Goal: Task Accomplishment & Management: Complete application form

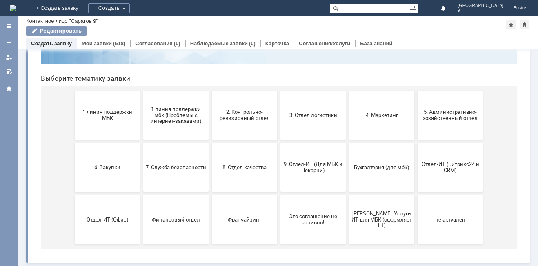
scroll to position [67, 0]
click at [317, 176] on button "9. Отдел-ИТ (Для МБК и Пекарни)" at bounding box center [313, 167] width 65 height 49
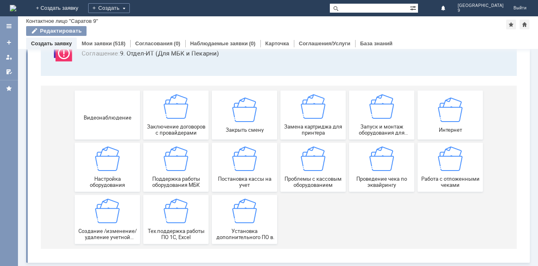
scroll to position [68, 0]
click at [451, 154] on img at bounding box center [450, 159] width 25 height 25
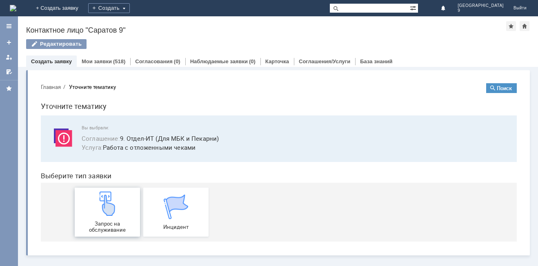
click at [107, 199] on img at bounding box center [107, 204] width 25 height 25
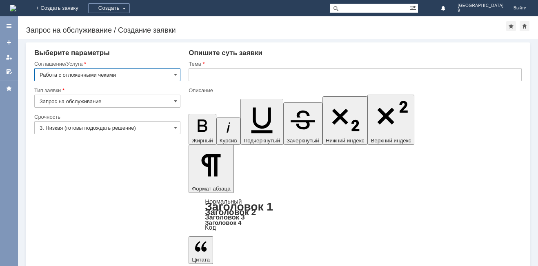
click at [228, 76] on input "text" at bounding box center [355, 74] width 333 height 13
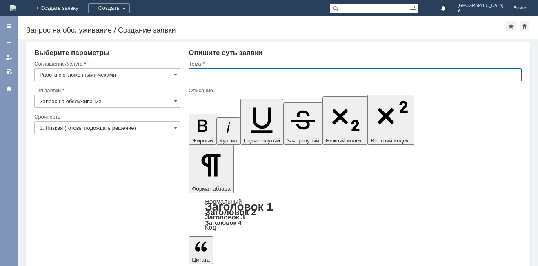
click at [228, 76] on input "text" at bounding box center [355, 74] width 333 height 13
type input "о"
type input "Отл чеки"
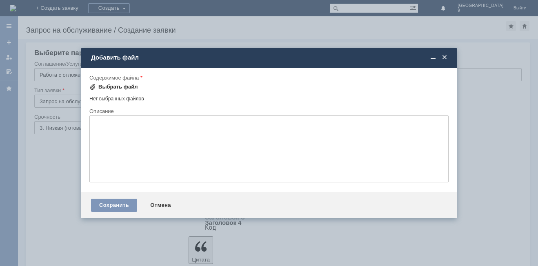
click at [115, 85] on div "Выбрать файл" at bounding box center [118, 87] width 40 height 7
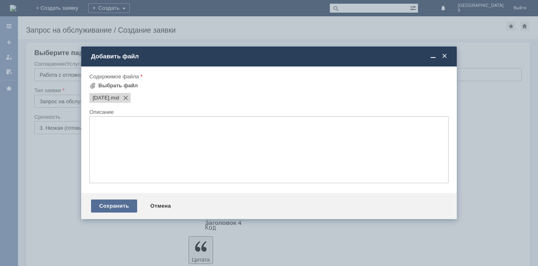
click at [122, 207] on div "Сохранить" at bounding box center [114, 206] width 46 height 13
